Goal: Find contact information: Find contact information

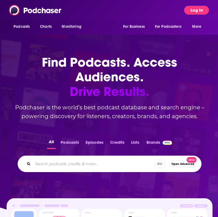
click at [188, 13] on button "Log In" at bounding box center [196, 10] width 25 height 9
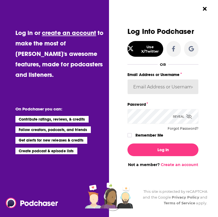
click at [155, 85] on input "Email Address or Username" at bounding box center [162, 86] width 71 height 15
click at [149, 84] on input "Email Address or Username" at bounding box center [162, 86] width 71 height 15
type input "shannonfonseca"
click at [127, 143] on button "Log In" at bounding box center [162, 149] width 71 height 13
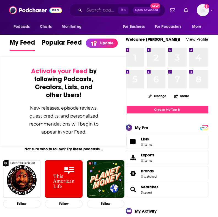
click at [108, 10] on input "Search podcasts, credits, & more..." at bounding box center [101, 10] width 34 height 9
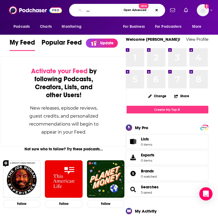
scroll to position [0, 33]
type input "overpromised with [PERSON_NAME] & rich"
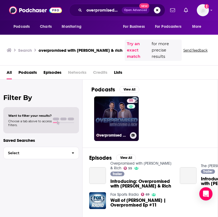
click at [105, 133] on h3 "Overpromised with [PERSON_NAME] & Rich" at bounding box center [111, 135] width 31 height 5
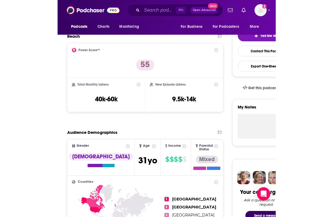
scroll to position [121, 0]
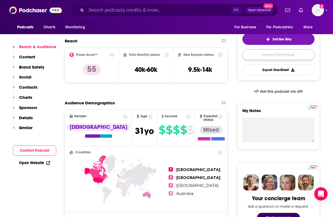
click at [218, 57] on link "Contact This Podcast" at bounding box center [278, 54] width 72 height 11
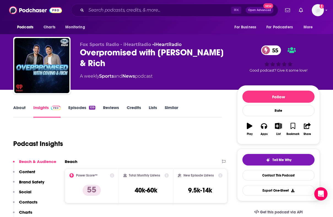
click at [25, 107] on link "About" at bounding box center [19, 111] width 12 height 13
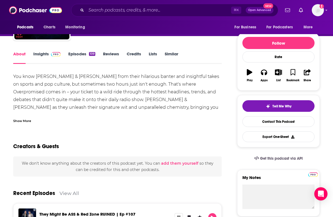
scroll to position [58, 0]
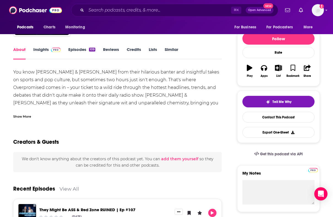
click at [137, 49] on link "Credits" at bounding box center [134, 53] width 14 height 13
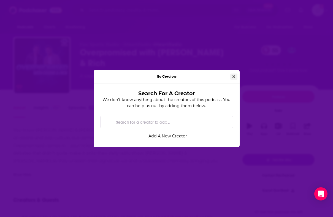
click at [218, 77] on button "Close" at bounding box center [233, 76] width 7 height 6
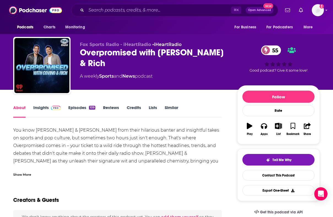
scroll to position [125, 0]
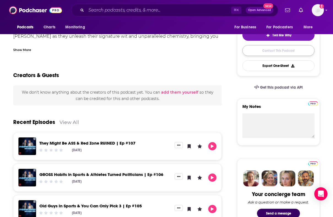
click at [218, 56] on link "Contact This Podcast" at bounding box center [278, 50] width 72 height 11
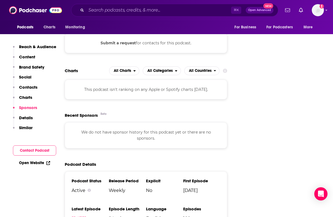
click at [28, 120] on button "Details" at bounding box center [23, 120] width 20 height 10
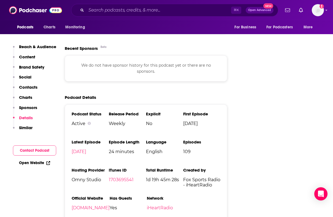
click at [28, 127] on p "Similar" at bounding box center [25, 127] width 13 height 5
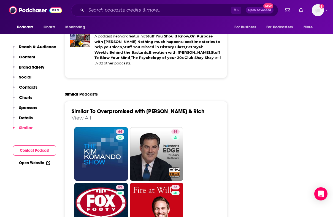
click at [30, 148] on button "Contact Podcast" at bounding box center [34, 150] width 43 height 10
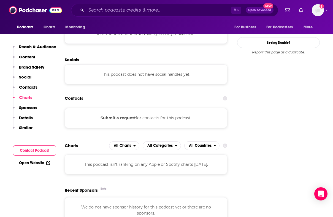
scroll to position [491, 0]
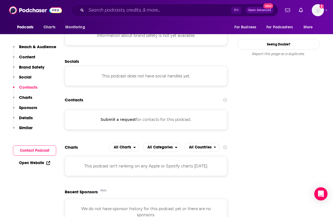
drag, startPoint x: 108, startPoint y: 105, endPoint x: 73, endPoint y: 103, distance: 34.2
click at [73, 110] on div "Submit a request for contacts for this podcast." at bounding box center [146, 120] width 162 height 20
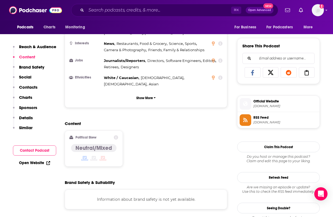
scroll to position [245, 0]
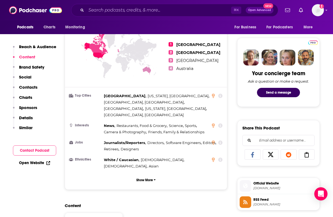
click at [218, 198] on span "RSS Feed" at bounding box center [285, 199] width 64 height 5
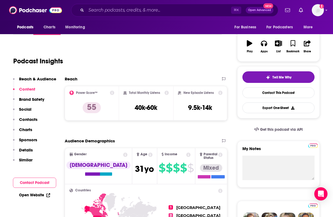
scroll to position [80, 0]
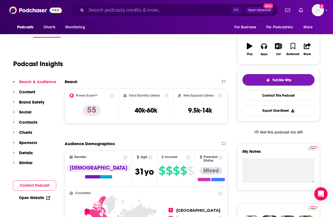
click at [35, 197] on link "Open Website" at bounding box center [34, 197] width 31 height 5
